Goal: Task Accomplishment & Management: Complete application form

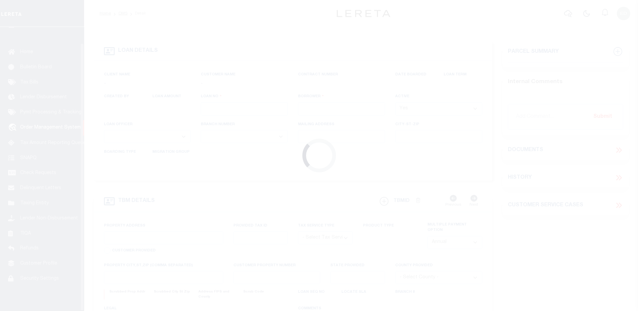
type input "EG46311-1"
type input "Larry Hatta"
select select
type input "[STREET_ADDRESS]"
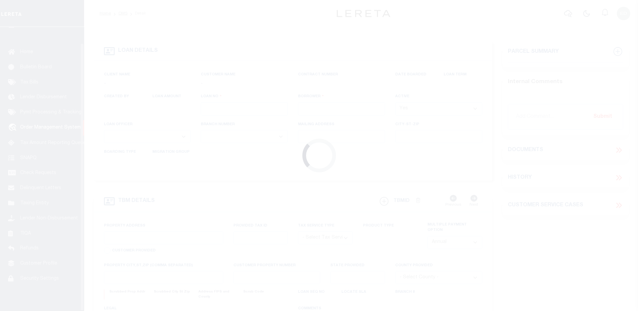
type input "NEWPORT WA 99156-8417"
type input "[DATE]"
select select "10"
select select "Escrow"
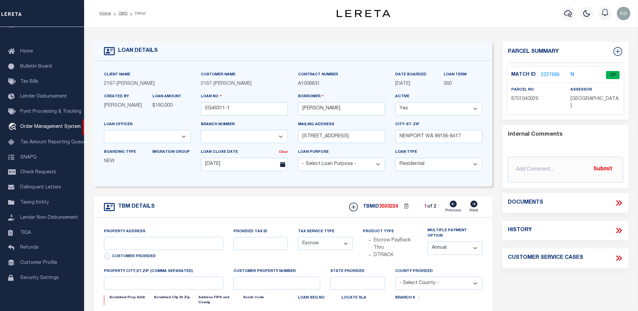
type input "1034 [PERSON_NAME]."
radio input "true"
select select
type input "DIAMOND BAR CA 91765-4372"
type input "CA"
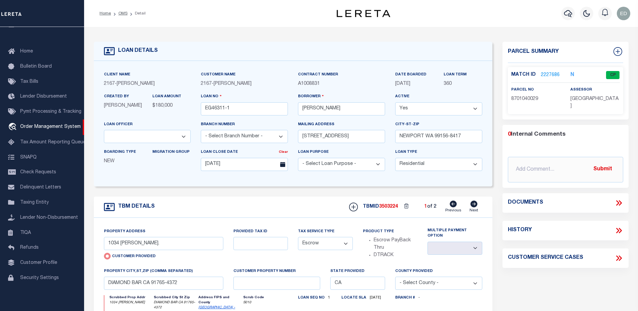
select select "10902"
click at [414, 111] on select "Yes No" at bounding box center [438, 108] width 87 height 13
select select "False"
click at [395, 103] on select "Yes No" at bounding box center [438, 108] width 87 height 13
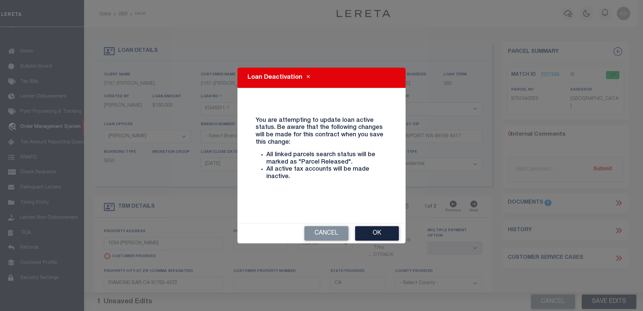
click at [368, 233] on button "Ok" at bounding box center [377, 233] width 44 height 14
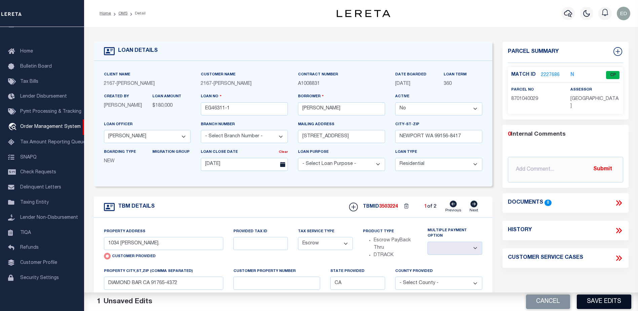
click at [588, 300] on button "Save Edits" at bounding box center [603, 301] width 54 height 14
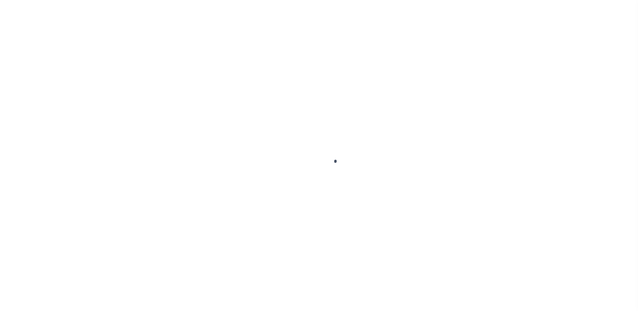
type input "EG46311-1"
type input "Larry Hatta"
select select "False"
select select
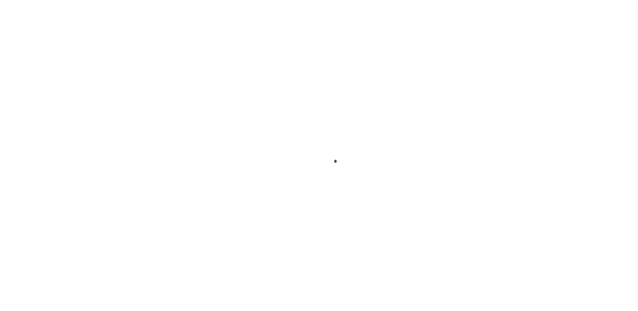
type input "[STREET_ADDRESS]"
type input "NEWPORT WA 99156-8417"
type input "[DATE]"
select select "10"
select select "Escrow"
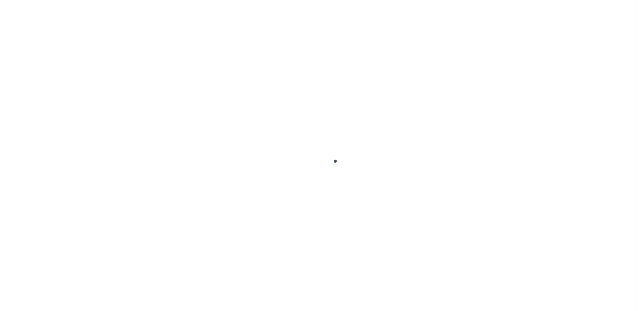
scroll to position [17, 0]
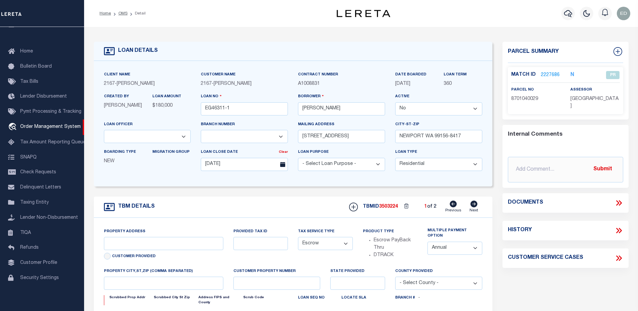
type input "1034 Jason PI."
radio input "true"
select select
type input "DIAMOND BAR CA 91765-4372"
type input "CA"
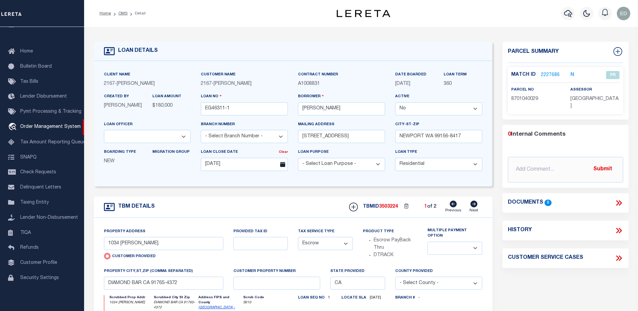
select select "10902"
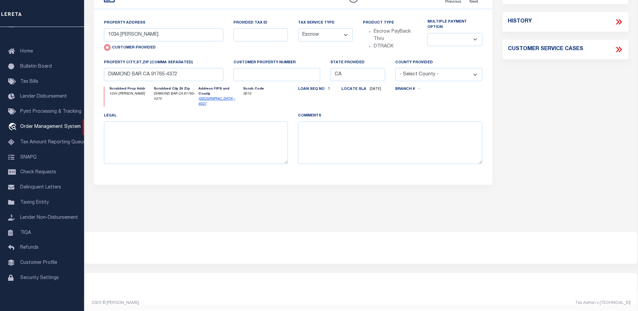
scroll to position [0, 0]
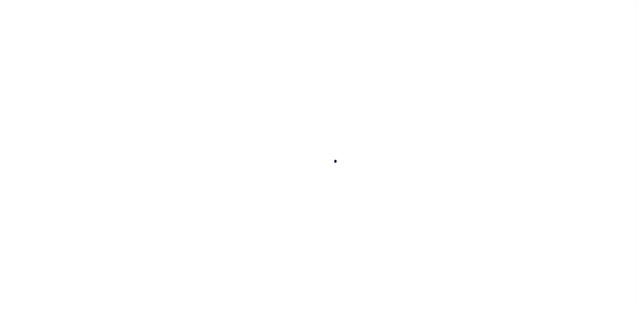
type input "EG46311-1"
type input "[PERSON_NAME]"
select select "False"
select select
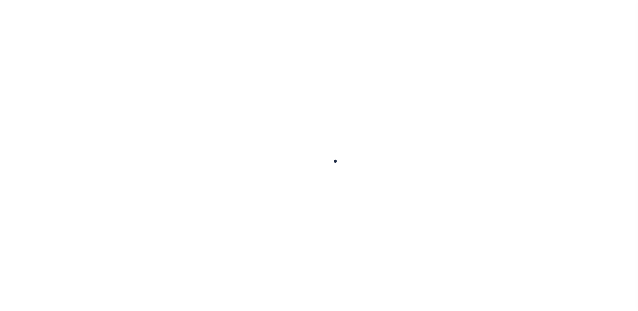
type input "[STREET_ADDRESS]"
type input "NEWPORT WA 99156-8417"
type input "08/05/2025"
select select "10"
select select "Escrow"
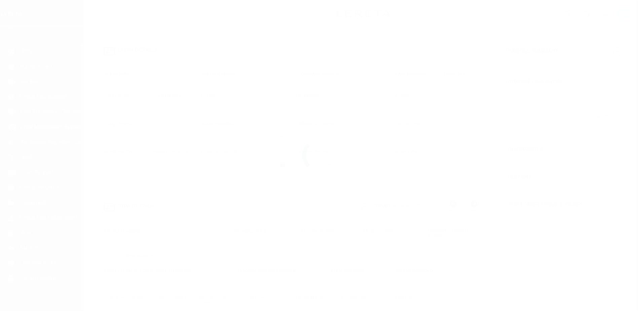
scroll to position [17, 0]
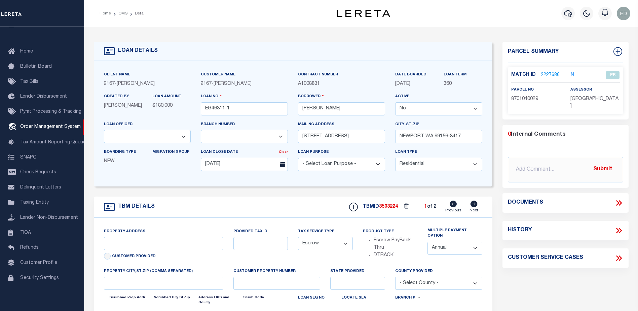
type input "1034 Jason PI."
radio input "true"
select select
type input "DIAMOND BAR CA 91765-4372"
type input "CA"
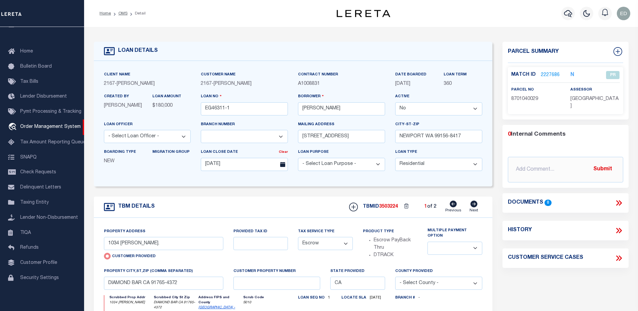
select select "10902"
click at [423, 111] on select "Yes No" at bounding box center [438, 108] width 87 height 13
select select "True"
click at [395, 103] on select "Yes No" at bounding box center [438, 108] width 87 height 13
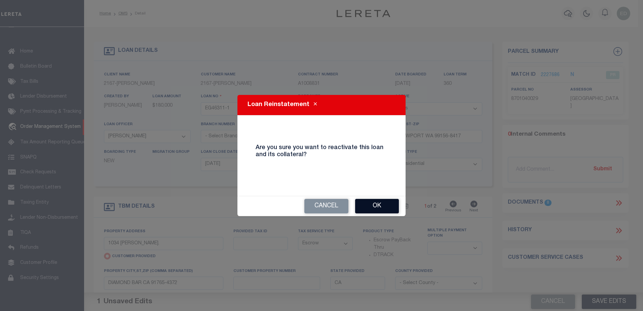
click at [378, 210] on button "Ok" at bounding box center [377, 206] width 44 height 14
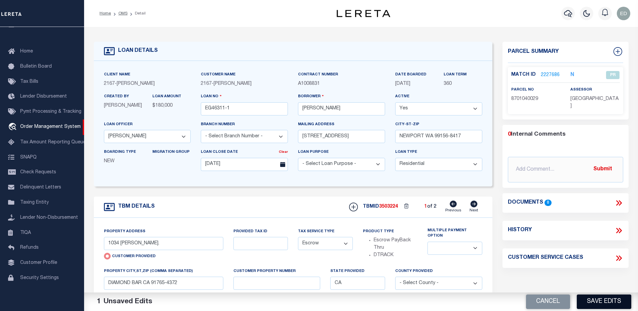
click at [599, 299] on button "Save Edits" at bounding box center [603, 301] width 54 height 14
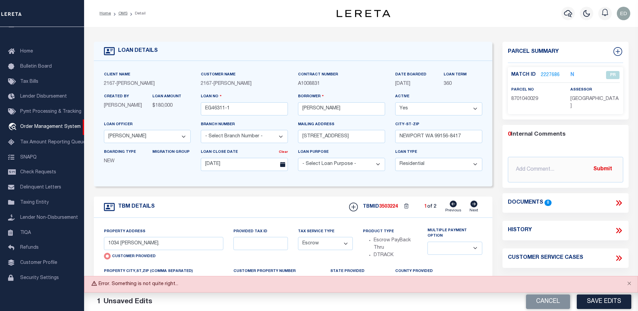
click at [156, 283] on div "Error. Something is not quite right..." at bounding box center [361, 284] width 554 height 16
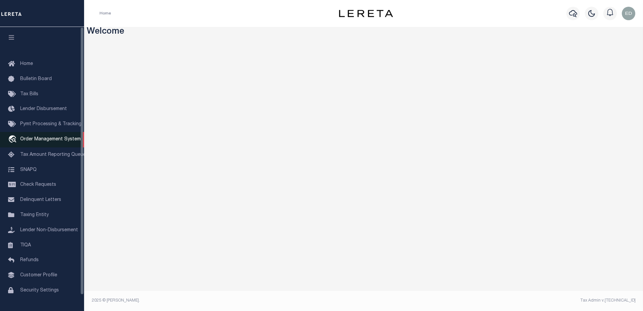
click at [50, 141] on span "Order Management System" at bounding box center [50, 139] width 60 height 5
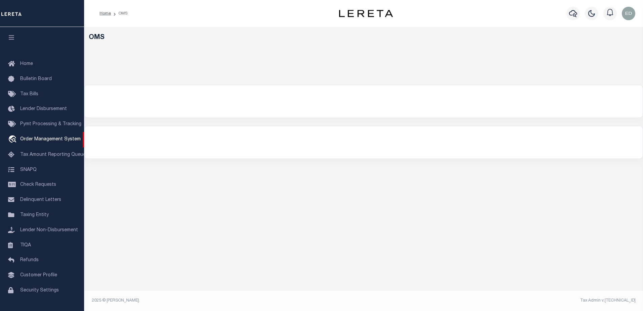
select select "200"
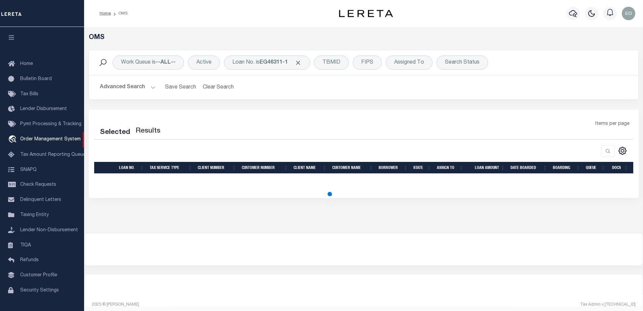
select select "200"
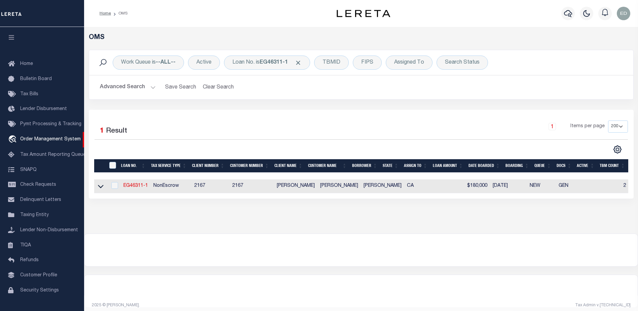
scroll to position [17, 0]
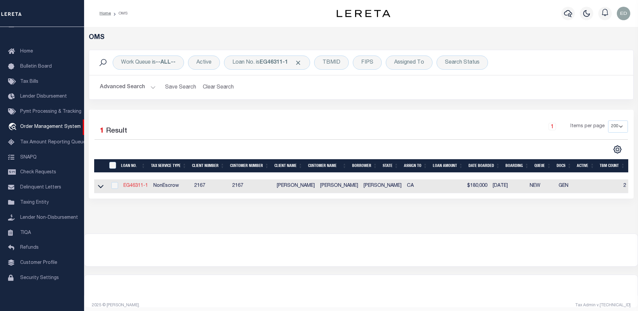
click at [140, 188] on link "EG46311-1" at bounding box center [135, 185] width 25 height 5
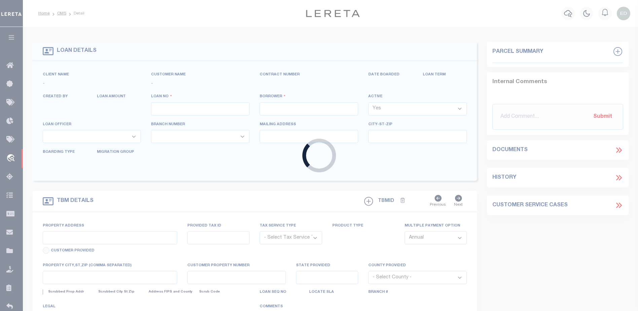
type input "EG46311-1"
type input "[PERSON_NAME]"
select select "False"
select select
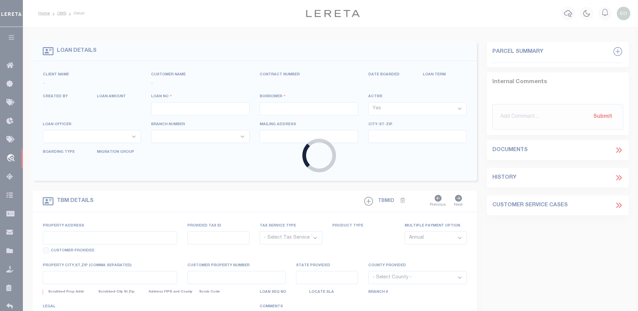
type input "[STREET_ADDRESS]"
type input "NEWPORT WA 99156-8417"
type input "08/05/2025"
select select "10"
select select "NonEscrow"
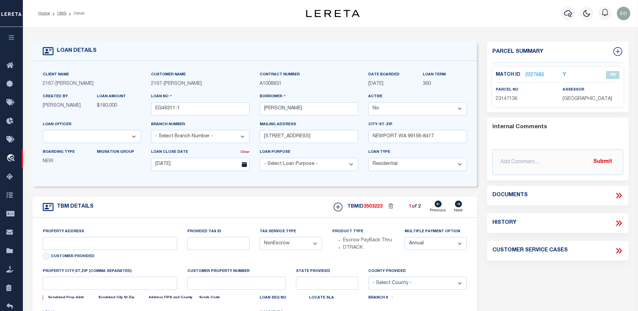
click at [434, 108] on select "Yes No" at bounding box center [417, 108] width 98 height 13
select select "True"
click at [371, 103] on select "Yes No" at bounding box center [417, 108] width 98 height 13
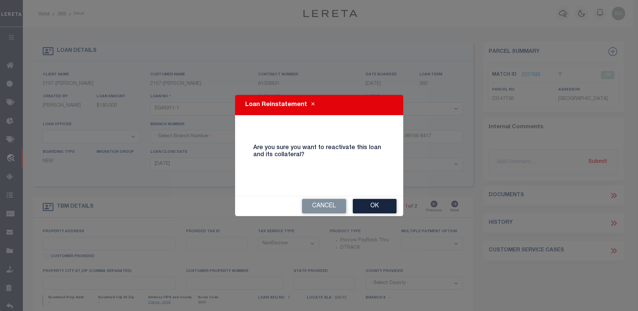
type input "12162 [PERSON_NAME] DR"
select select
type input "[GEOGRAPHIC_DATA]-3931"
type input "CA"
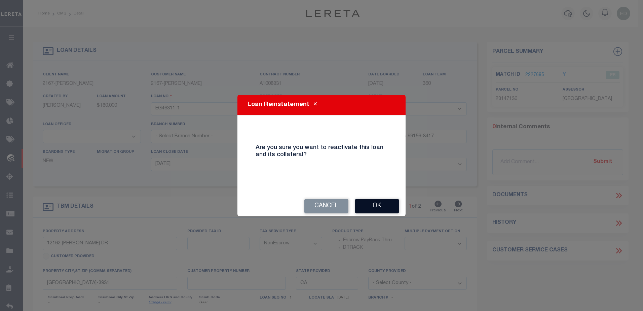
select select "10902"
click at [373, 202] on button "Ok" at bounding box center [377, 206] width 44 height 14
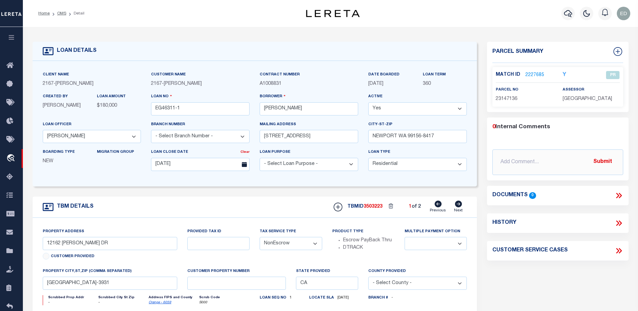
click at [386, 112] on select "Yes No" at bounding box center [417, 108] width 98 height 13
select select "False"
click at [371, 103] on select "Yes No" at bounding box center [417, 108] width 98 height 13
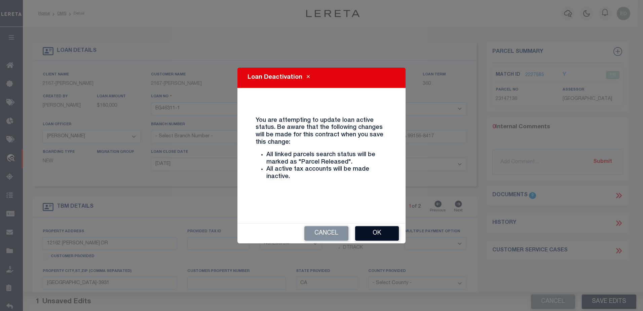
click at [394, 232] on button "Ok" at bounding box center [377, 233] width 44 height 14
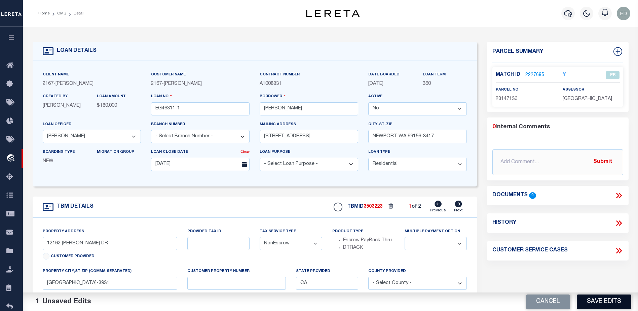
click at [597, 298] on button "Save Edits" at bounding box center [603, 301] width 54 height 14
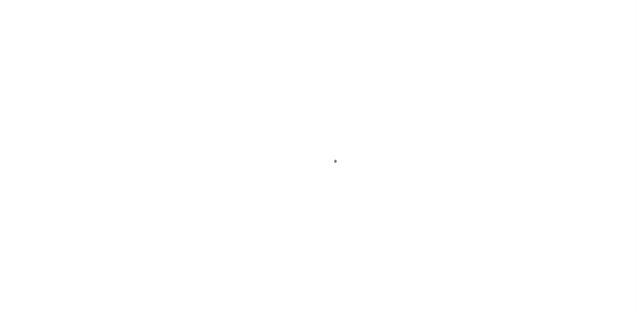
type input "EG46311-1"
type input "Larry Hatta"
select select "False"
select select
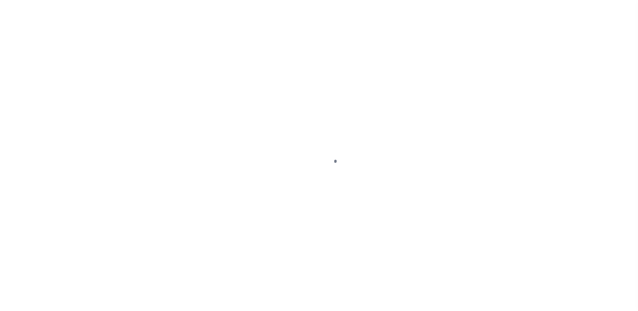
type input "[STREET_ADDRESS]"
type input "NEWPORT WA 99156-8417"
type input "[DATE]"
select select "10"
select select "NonEscrow"
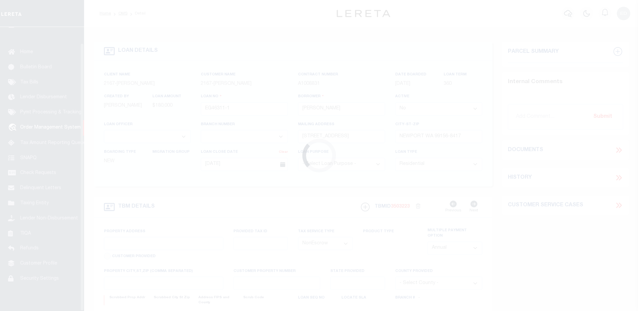
scroll to position [17, 0]
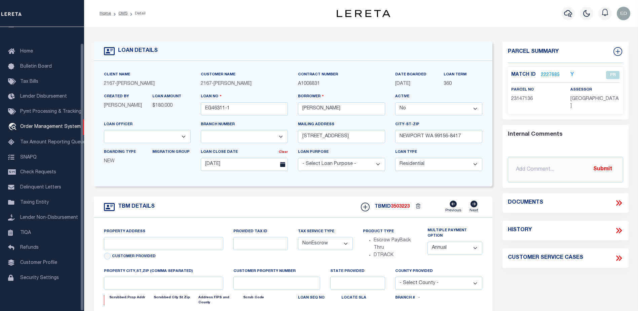
click at [417, 108] on select "Yes No" at bounding box center [438, 108] width 87 height 13
select select "True"
click at [395, 103] on select "Yes No" at bounding box center [438, 108] width 87 height 13
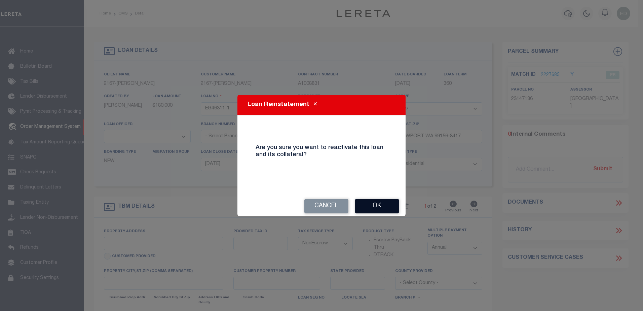
type input "12162 [PERSON_NAME] DR"
select select
type input "[GEOGRAPHIC_DATA]-3931"
type input "CA"
click at [374, 204] on button "Ok" at bounding box center [377, 206] width 44 height 14
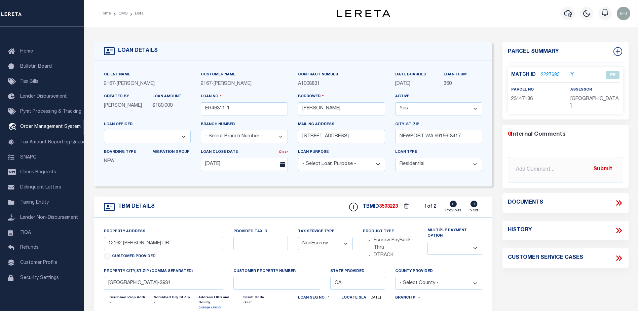
select select "10902"
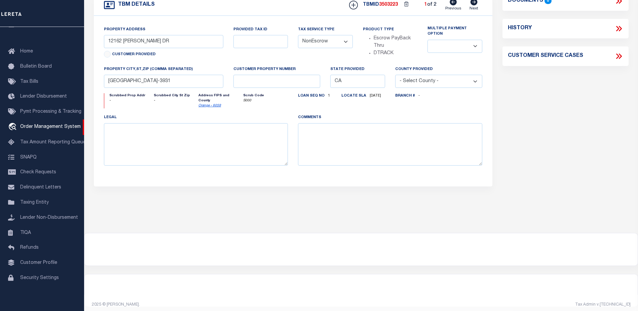
scroll to position [67, 0]
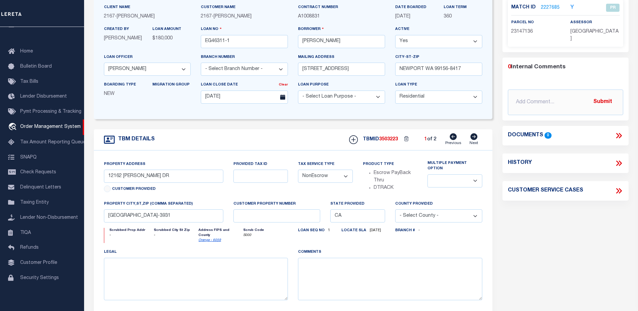
click at [436, 43] on select "Yes No" at bounding box center [438, 41] width 87 height 13
click at [395, 35] on select "Yes No" at bounding box center [438, 41] width 87 height 13
click at [404, 41] on select "Yes No" at bounding box center [438, 41] width 87 height 13
click at [395, 35] on select "Yes No" at bounding box center [438, 41] width 87 height 13
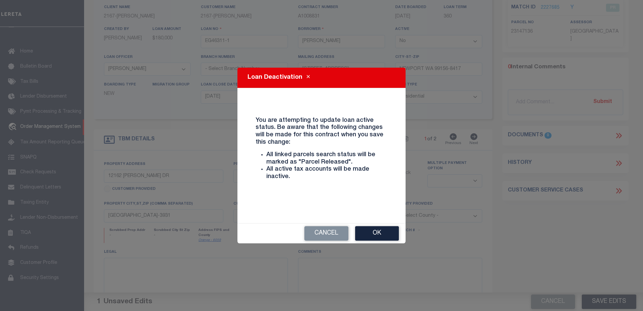
click at [377, 229] on button "Ok" at bounding box center [377, 233] width 44 height 14
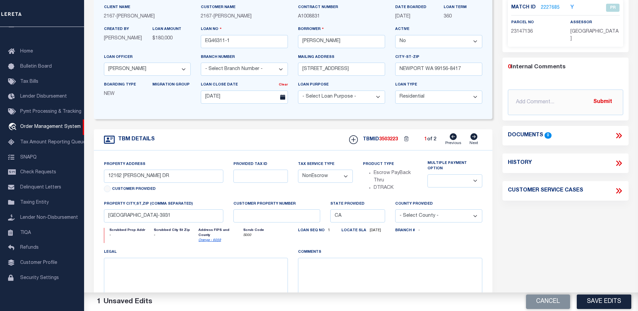
click at [437, 43] on select "Yes No" at bounding box center [438, 41] width 87 height 13
select select "True"
click at [395, 35] on select "Yes No" at bounding box center [438, 41] width 87 height 13
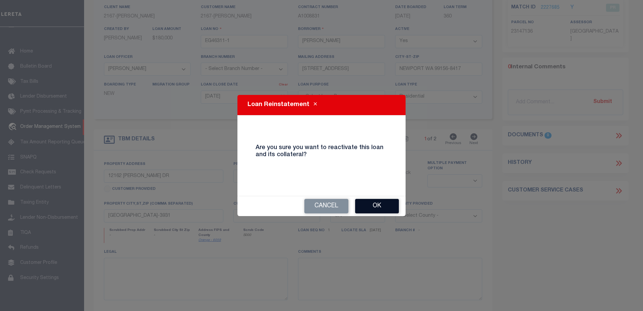
click at [374, 205] on button "Ok" at bounding box center [377, 206] width 44 height 14
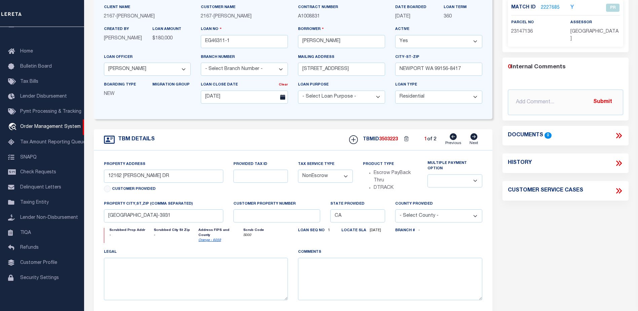
click at [472, 139] on icon at bounding box center [473, 136] width 7 height 7
type input "1034 Jason PI."
radio input "true"
select select "Escrow"
select select
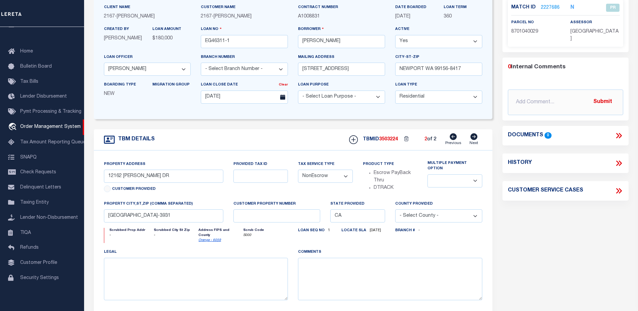
type input "DIAMOND BAR CA 91765-4372"
click at [433, 44] on select "Yes No" at bounding box center [438, 41] width 87 height 13
click at [395, 35] on select "Yes No" at bounding box center [438, 41] width 87 height 13
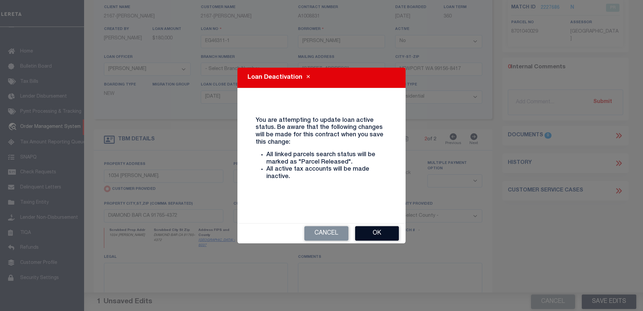
click at [381, 229] on button "Ok" at bounding box center [377, 233] width 44 height 14
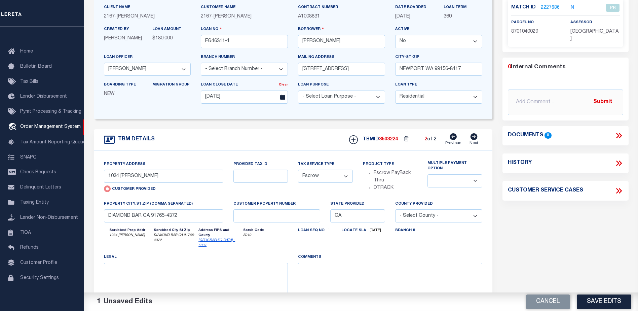
click at [411, 45] on select "Yes No" at bounding box center [438, 41] width 87 height 13
select select "True"
click at [395, 35] on select "Yes No" at bounding box center [438, 41] width 87 height 13
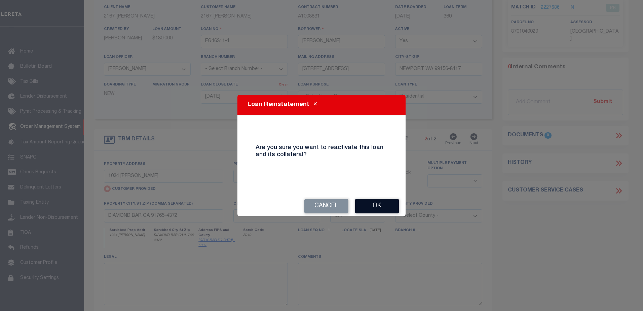
click at [385, 212] on button "Ok" at bounding box center [377, 206] width 44 height 14
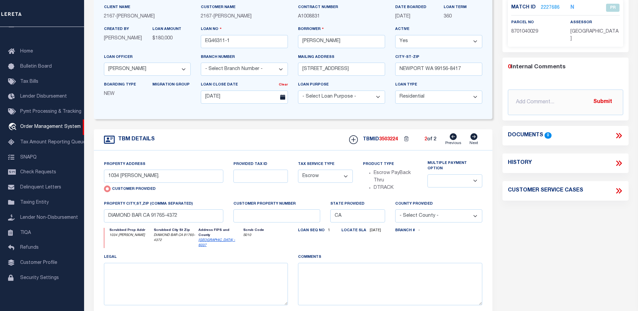
scroll to position [0, 0]
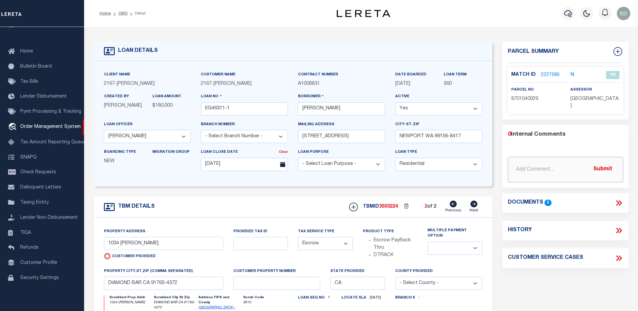
click at [535, 169] on input "text" at bounding box center [565, 170] width 115 height 26
click at [336, 109] on input "[PERSON_NAME]" at bounding box center [341, 108] width 87 height 13
type input "[PERSON_NAME]"
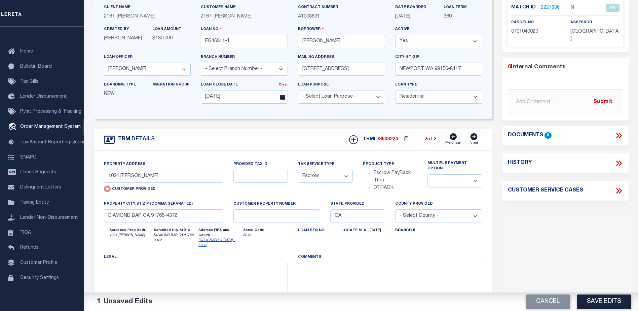
scroll to position [101, 0]
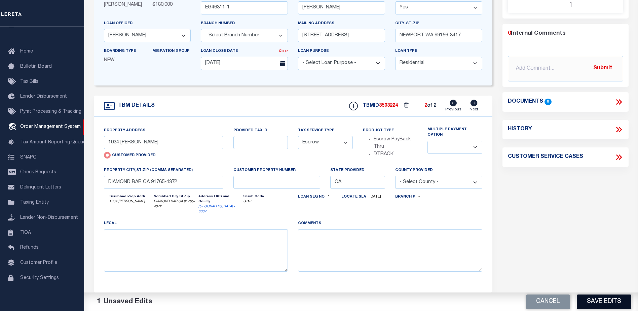
click at [605, 294] on button "Save Edits" at bounding box center [603, 301] width 54 height 14
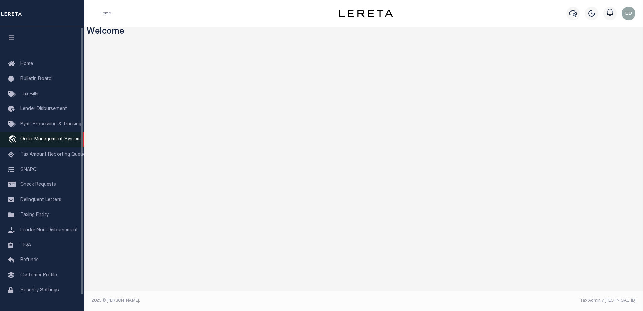
click at [69, 140] on span "Order Management System" at bounding box center [50, 139] width 60 height 5
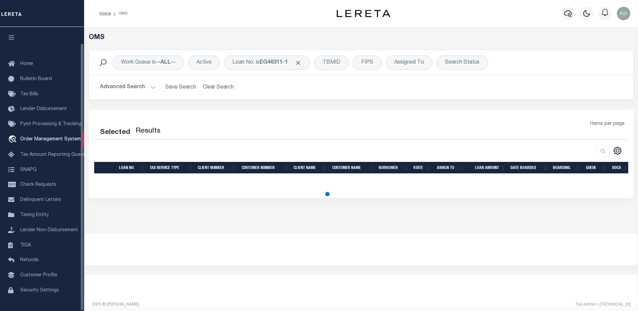
scroll to position [17, 0]
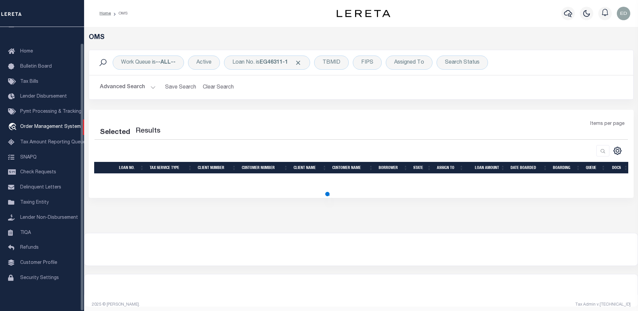
select select "200"
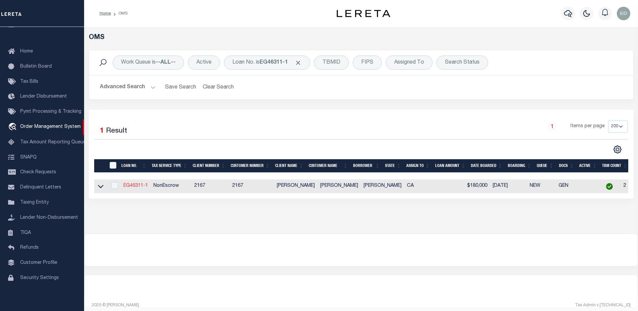
click at [135, 184] on link "EG46311-1" at bounding box center [135, 185] width 25 height 5
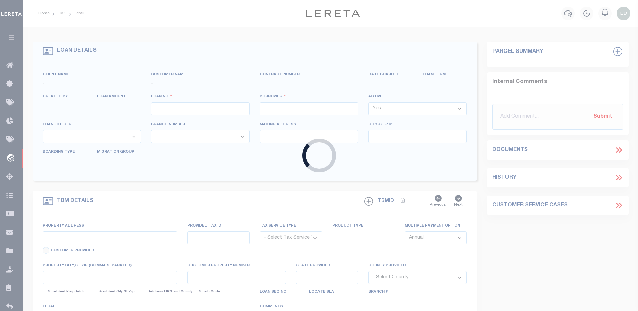
type input "EG46311-1"
type input "[PERSON_NAME]"
select select
type input "[STREET_ADDRESS]"
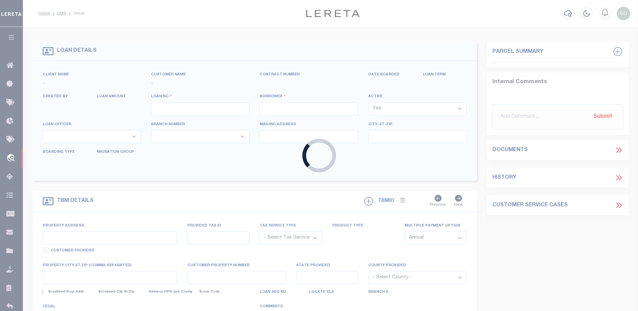
type input "NEWPORT WA 99156-8417"
type input "[DATE]"
select select "10"
select select "NonEscrow"
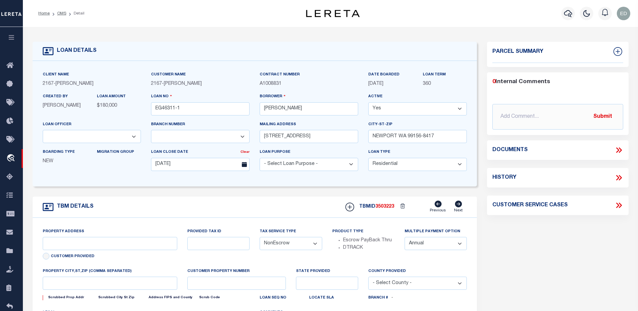
click at [402, 111] on select "Yes No" at bounding box center [417, 108] width 98 height 13
select select "False"
click at [371, 103] on select "Yes No" at bounding box center [417, 108] width 98 height 13
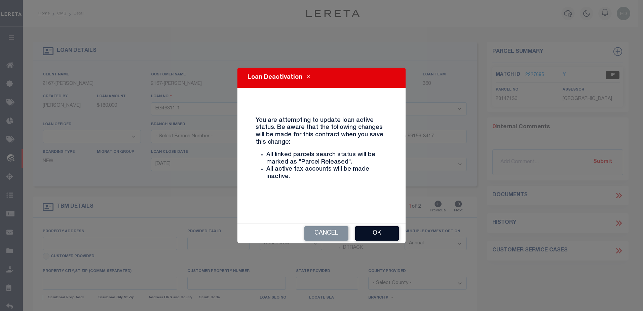
click at [372, 232] on button "Ok" at bounding box center [377, 233] width 44 height 14
type input "12162 [PERSON_NAME] DR"
select select
type input "[GEOGRAPHIC_DATA]-3931"
type input "CA"
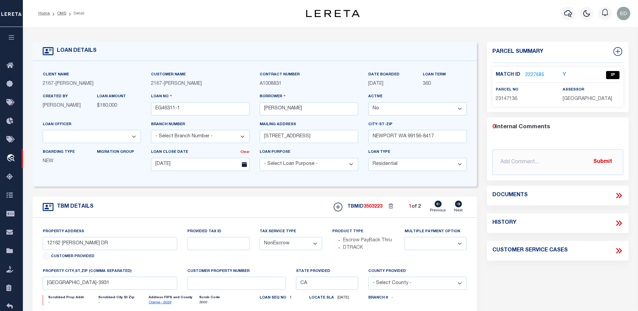
select select "10902"
select select "True"
select select "Escrow"
click at [392, 110] on select "Yes No" at bounding box center [417, 108] width 98 height 13
select select "False"
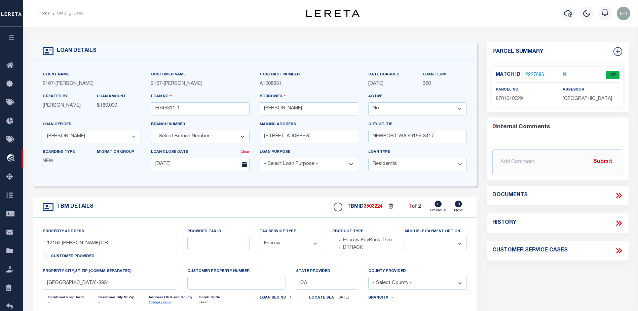
click at [371, 103] on select "Yes No" at bounding box center [417, 108] width 98 height 13
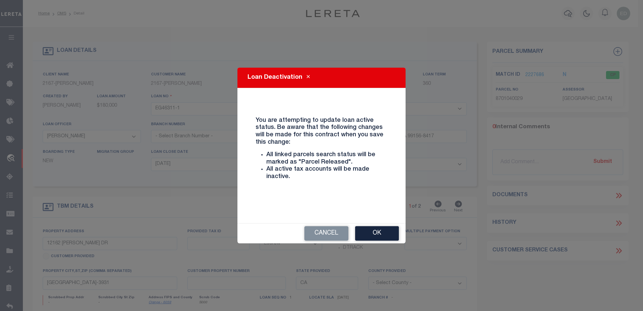
select select "10902"
type input "1034 Jason PI."
radio input "true"
select select
type input "DIAMOND BAR CA 91765-4372"
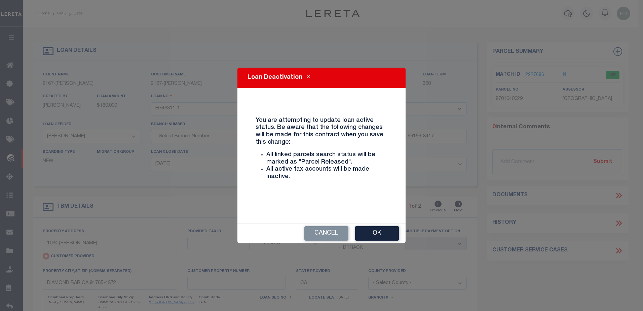
drag, startPoint x: 386, startPoint y: 229, endPoint x: 389, endPoint y: 229, distance: 3.7
click at [386, 230] on button "Ok" at bounding box center [377, 233] width 44 height 14
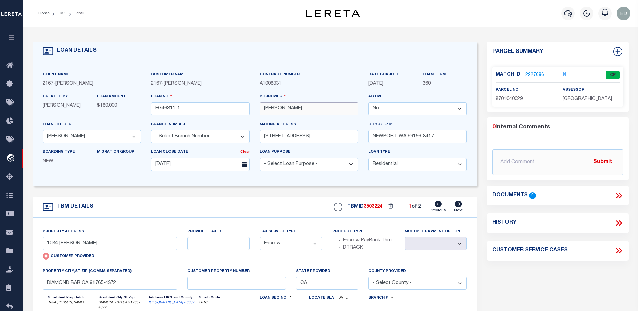
click at [304, 112] on input "Larry Hattas" at bounding box center [308, 108] width 98 height 13
type input "Larry Hatta"
click at [584, 272] on div "Parcel Summary Match ID 2227686 N parcel no 8701040029 assessor" at bounding box center [558, 228] width 152 height 372
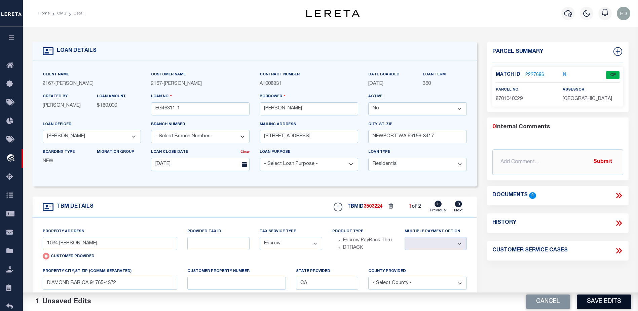
click at [582, 297] on button "Save Edits" at bounding box center [603, 301] width 54 height 14
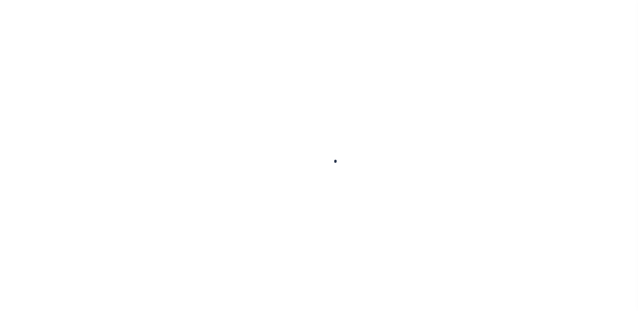
type input "EG46311-1"
type input "[PERSON_NAME]"
select select "False"
select select
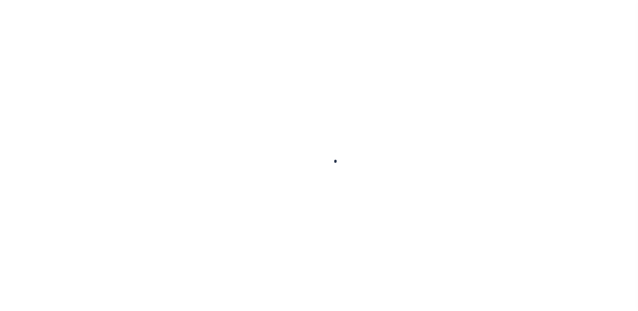
type input "[STREET_ADDRESS]"
type input "NEWPORT WA 99156-8417"
type input "[DATE]"
select select "10"
select select "Escrow"
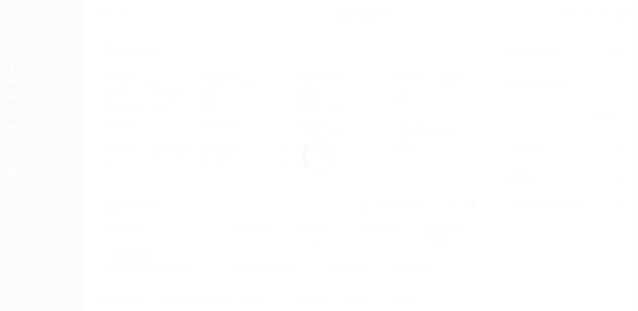
scroll to position [17, 0]
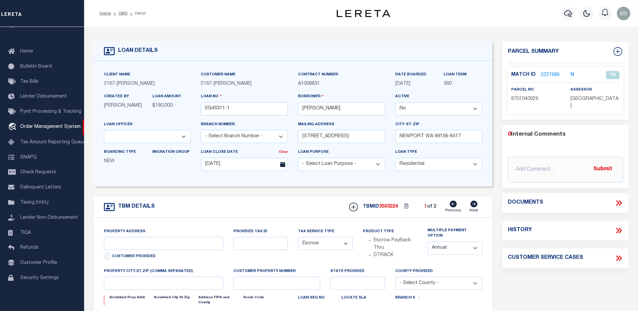
click at [460, 112] on select "Yes No" at bounding box center [438, 108] width 87 height 13
type input "1034 Jason PI."
radio input "true"
select select
type input "DIAMOND BAR CA 91765-4372"
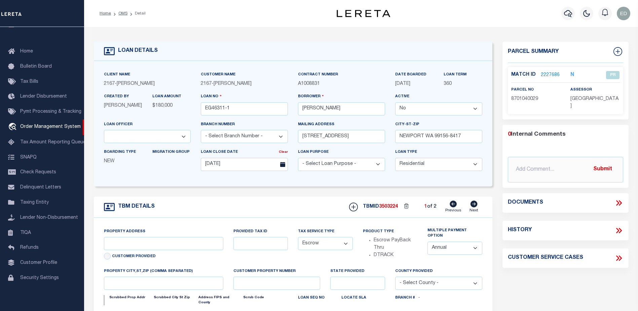
type input "CA"
select select "10902"
click at [397, 112] on select "Yes No" at bounding box center [438, 108] width 87 height 13
select select "True"
click at [395, 103] on select "Yes No" at bounding box center [438, 108] width 87 height 13
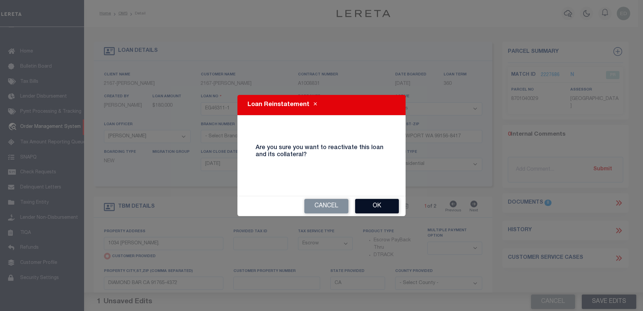
click at [382, 205] on button "Ok" at bounding box center [377, 206] width 44 height 14
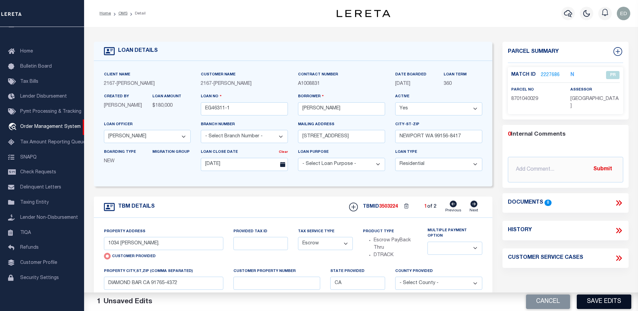
click at [596, 299] on button "Save Edits" at bounding box center [603, 301] width 54 height 14
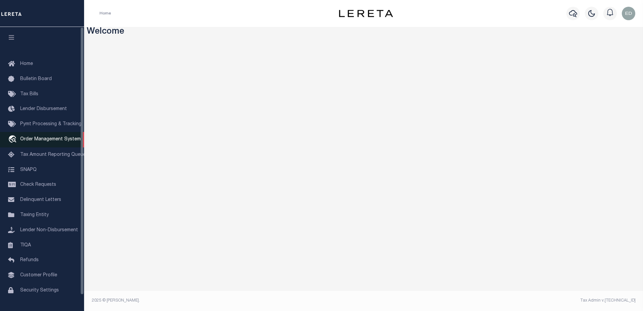
click at [46, 138] on span "Order Management System" at bounding box center [50, 139] width 60 height 5
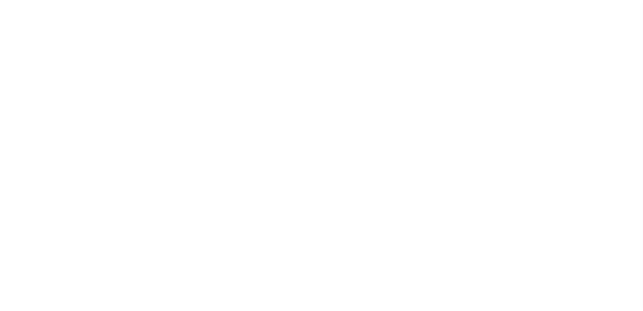
select select "200"
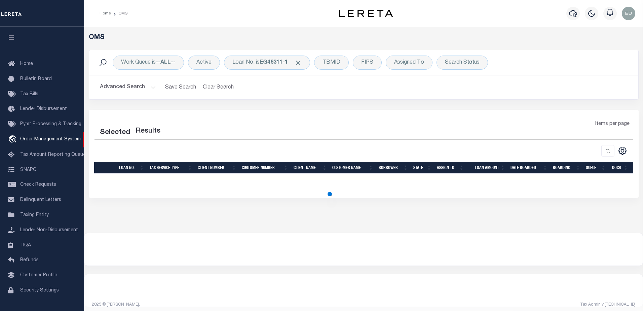
select select "200"
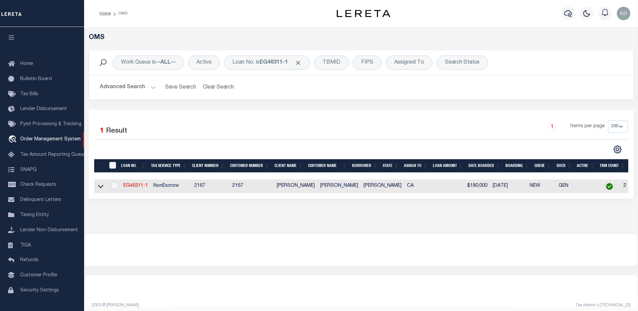
scroll to position [17, 0]
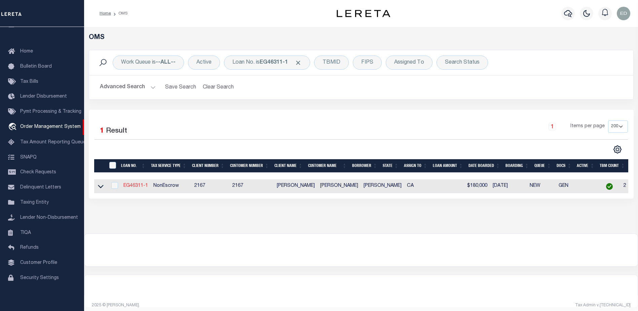
click at [139, 186] on link "EG46311-1" at bounding box center [135, 185] width 25 height 5
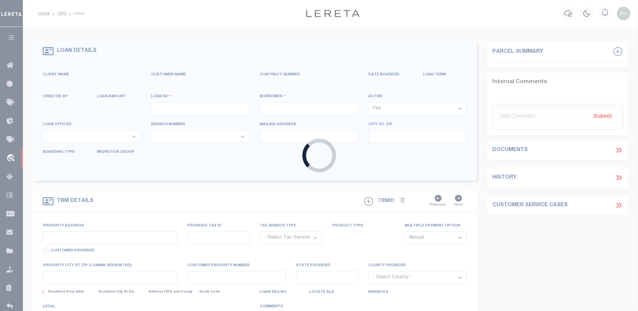
type input "EG46311-1"
type input "[PERSON_NAME]"
select select
type input "[STREET_ADDRESS]"
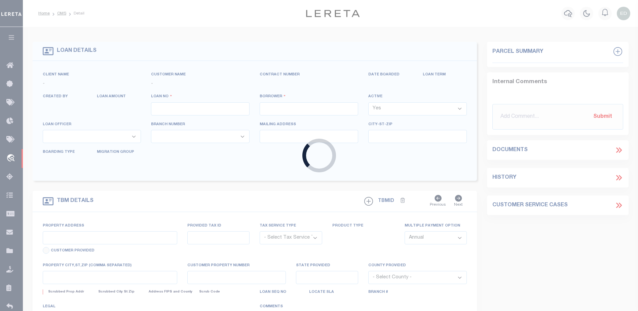
type input "NEWPORT WA 99156-8417"
type input "[DATE]"
select select "10"
select select "NonEscrow"
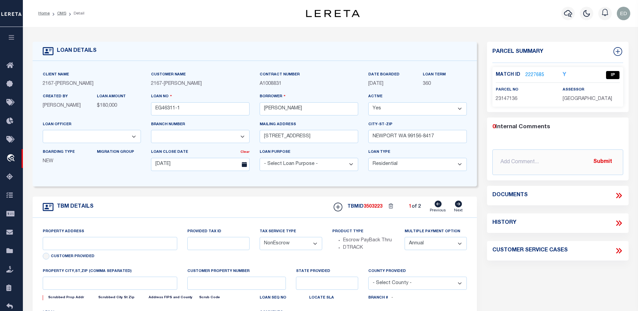
type input "12162 [PERSON_NAME] DR"
select select
type input "[GEOGRAPHIC_DATA]-3931"
type input "CA"
select select "10902"
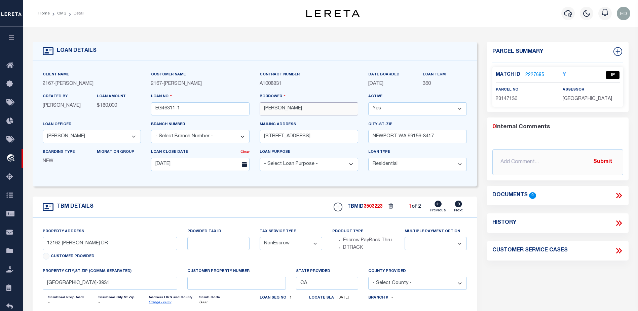
click at [303, 110] on input "[PERSON_NAME]" at bounding box center [308, 108] width 98 height 13
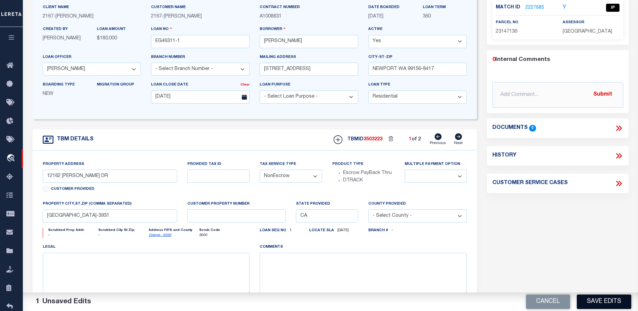
click at [585, 298] on button "Save Edits" at bounding box center [603, 301] width 54 height 14
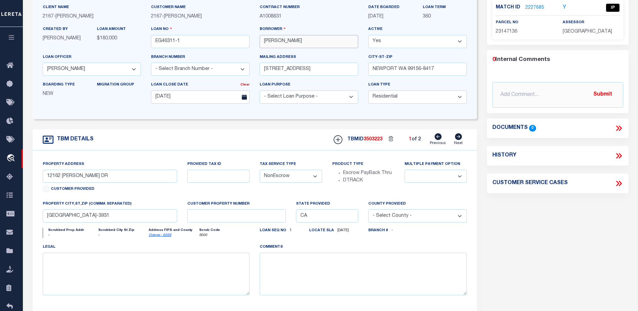
click at [299, 42] on input "[PERSON_NAME]" at bounding box center [308, 41] width 98 height 13
type input "[PERSON_NAME]"
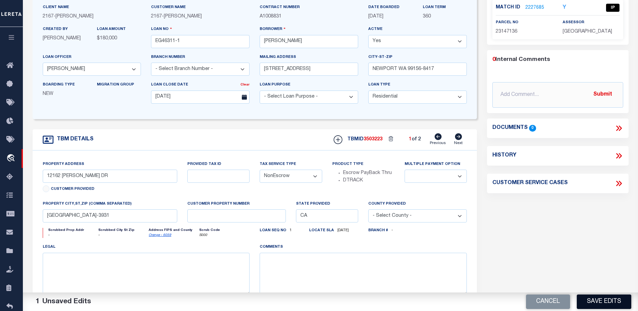
click at [601, 297] on button "Save Edits" at bounding box center [603, 301] width 54 height 14
